Goal: Transaction & Acquisition: Subscribe to service/newsletter

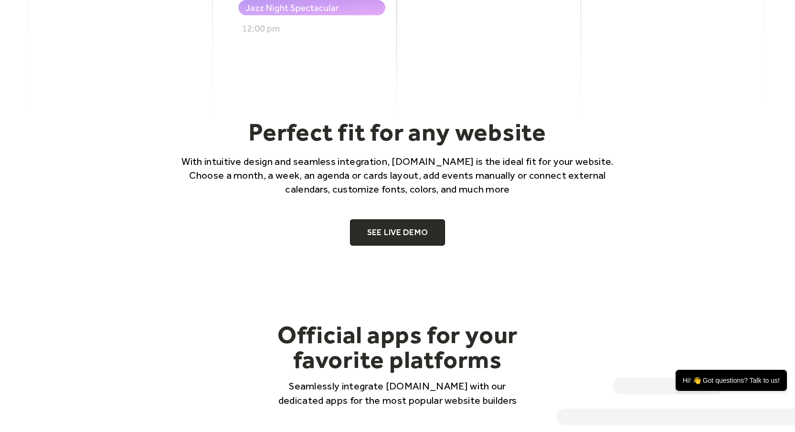
scroll to position [582, 0]
click at [399, 218] on div "Perfect fit for any website With intuitive design and seamless integration, [DO…" at bounding box center [397, 181] width 611 height 128
click at [381, 237] on link "SEE LIVE DEMO" at bounding box center [398, 232] width 96 height 27
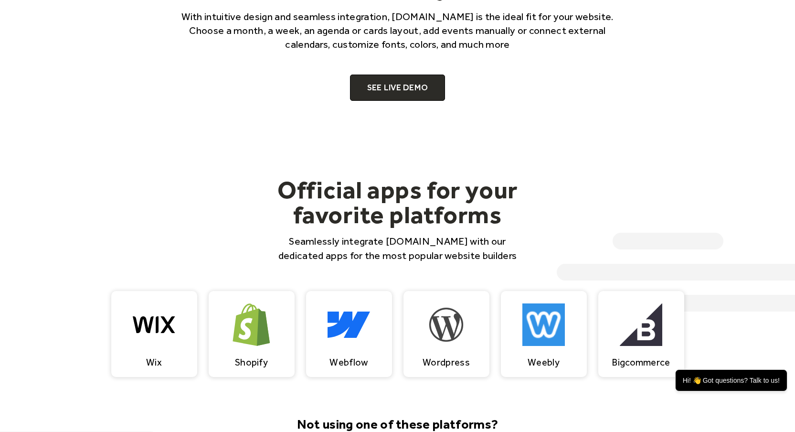
scroll to position [0, 0]
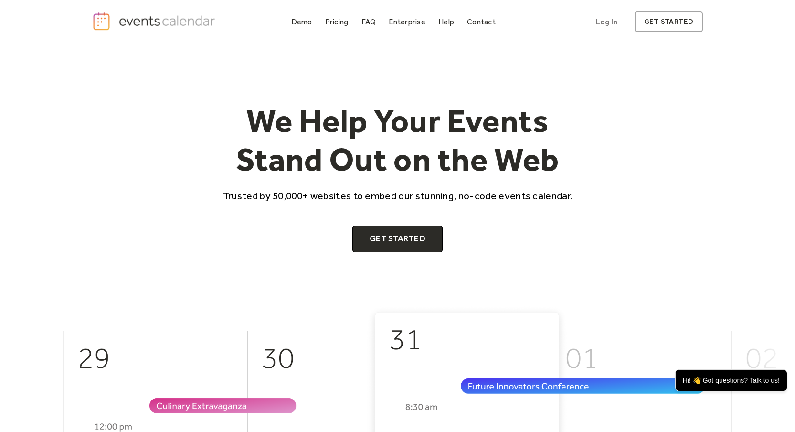
click at [341, 23] on div "Pricing" at bounding box center [336, 21] width 23 height 5
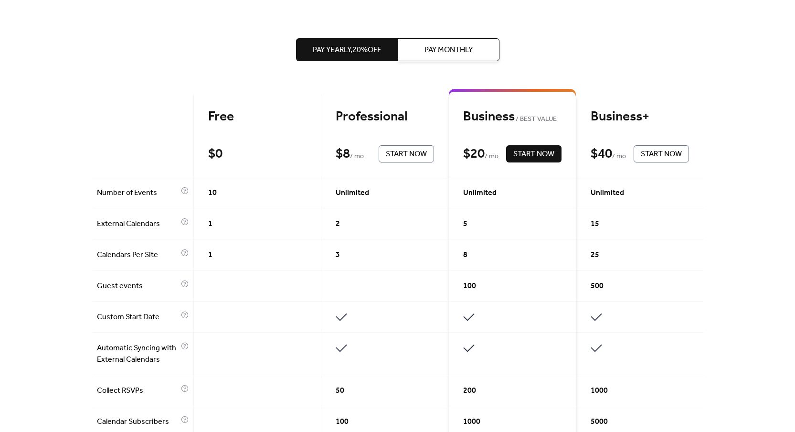
scroll to position [210, 0]
